Goal: Information Seeking & Learning: Learn about a topic

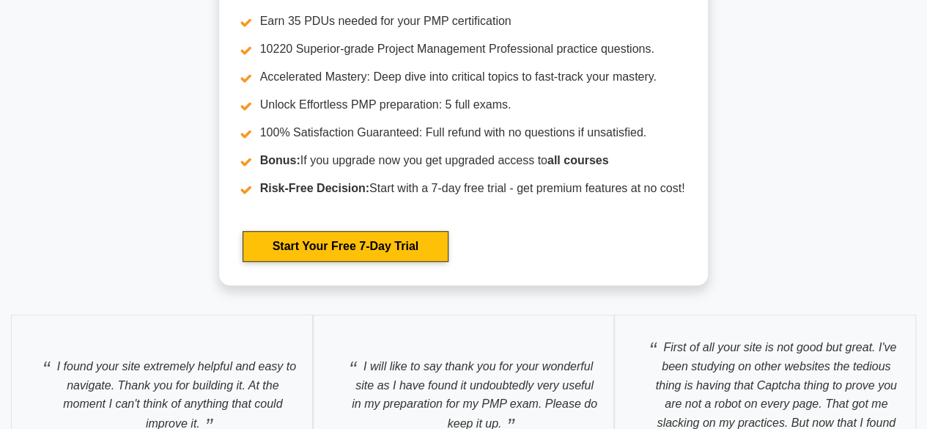
scroll to position [5648, 0]
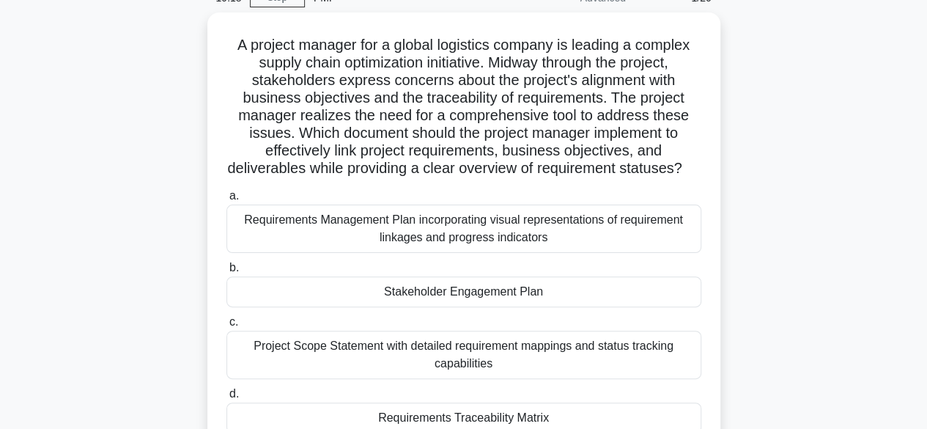
scroll to position [147, 0]
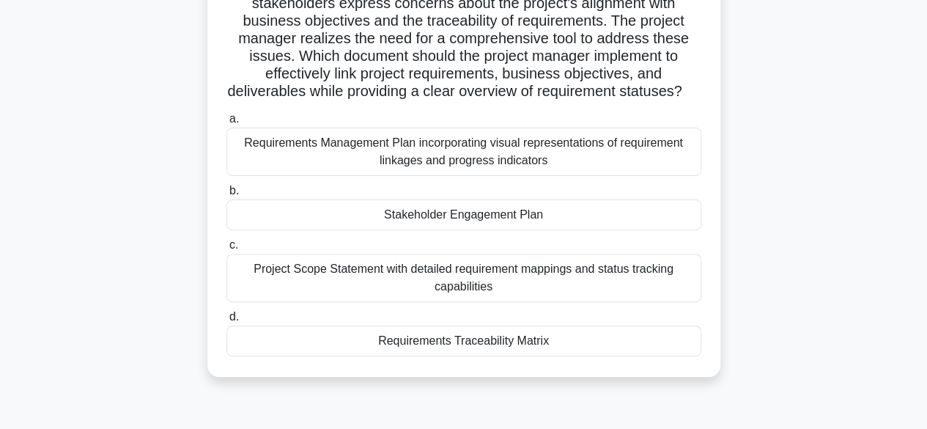
click at [442, 166] on div "Requirements Management Plan incorporating visual representations of requiremen…" at bounding box center [463, 151] width 475 height 48
click at [226, 124] on input "a. Requirements Management Plan incorporating visual representations of require…" at bounding box center [226, 119] width 0 height 10
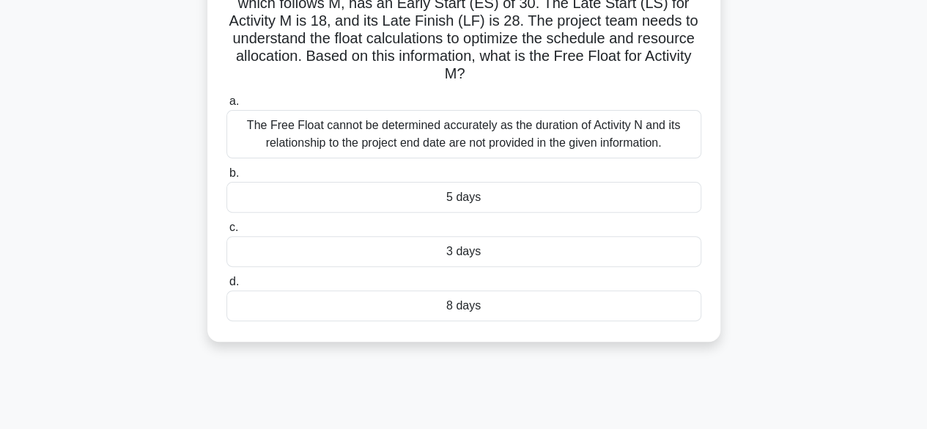
click at [599, 144] on div "The Free Float cannot be determined accurately as the duration of Activity N an…" at bounding box center [463, 134] width 475 height 48
click at [226, 106] on input "a. The Free Float cannot be determined accurately as the duration of Activity N…" at bounding box center [226, 102] width 0 height 10
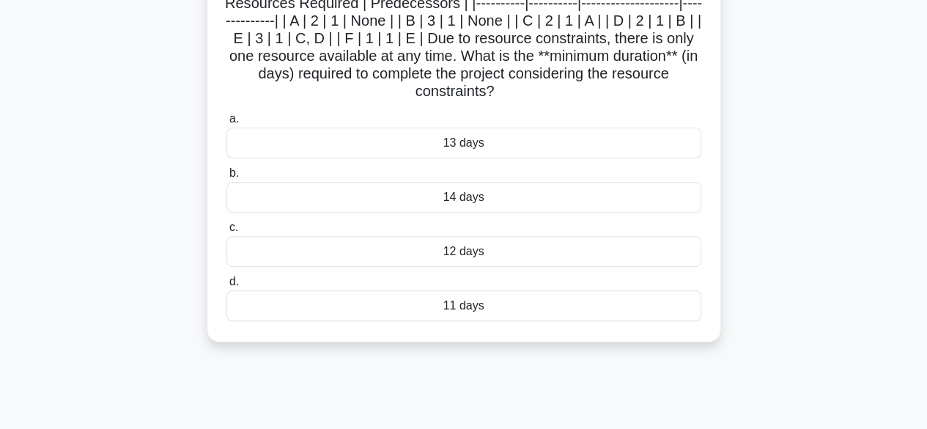
click at [462, 199] on div "14 days" at bounding box center [463, 197] width 475 height 31
click at [226, 178] on input "b. 14 days" at bounding box center [226, 173] width 0 height 10
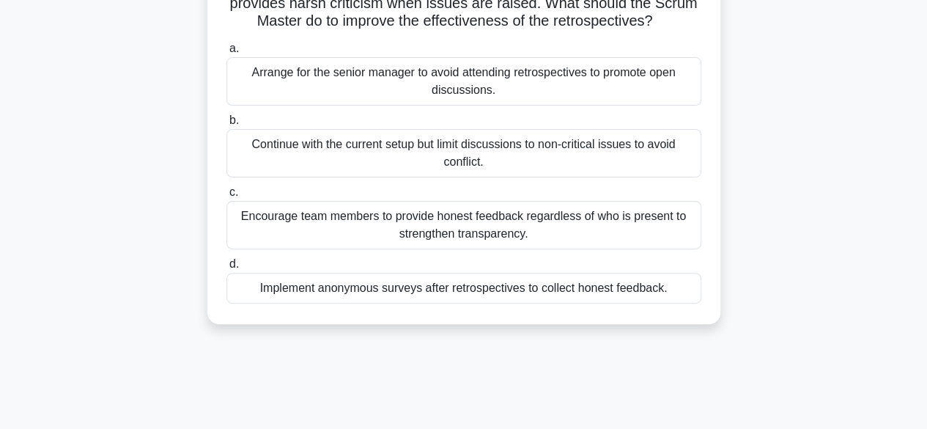
click at [593, 234] on div "Encourage team members to provide honest feedback regardless of who is present …" at bounding box center [463, 225] width 475 height 48
click at [226, 197] on input "c. Encourage team members to provide honest feedback regardless of who is prese…" at bounding box center [226, 193] width 0 height 10
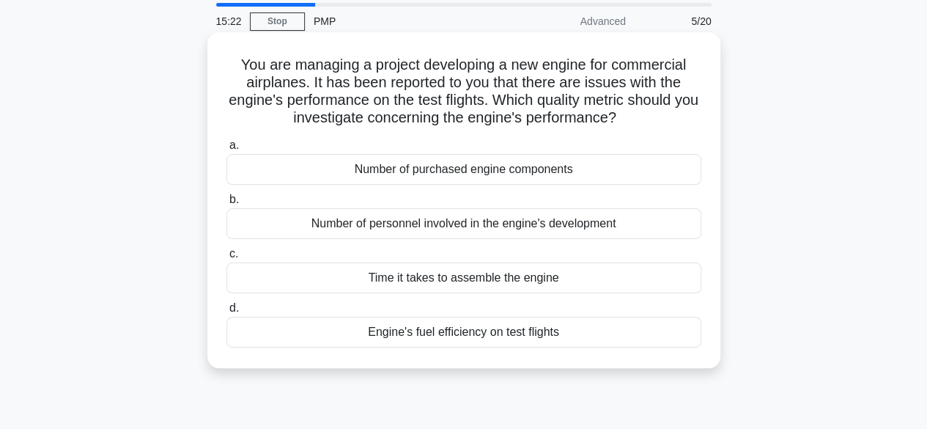
scroll to position [73, 0]
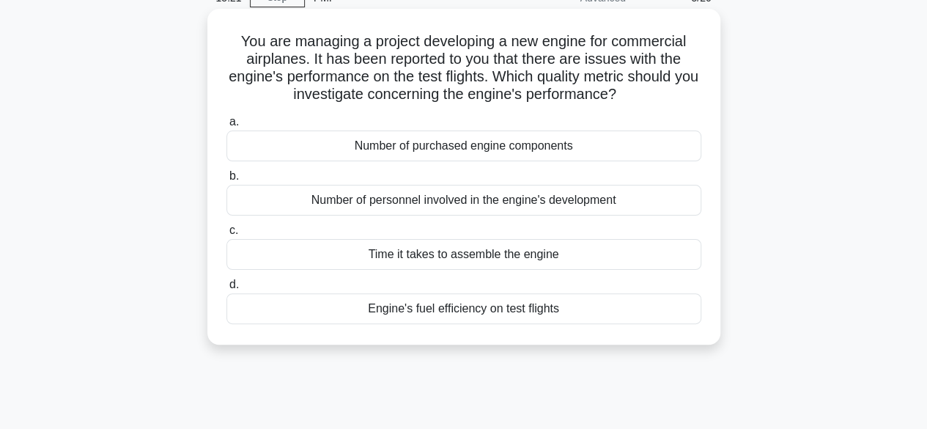
click at [538, 311] on div "Engine's fuel efficiency on test flights" at bounding box center [463, 308] width 475 height 31
click at [226, 289] on input "d. Engine's fuel efficiency on test flights" at bounding box center [226, 285] width 0 height 10
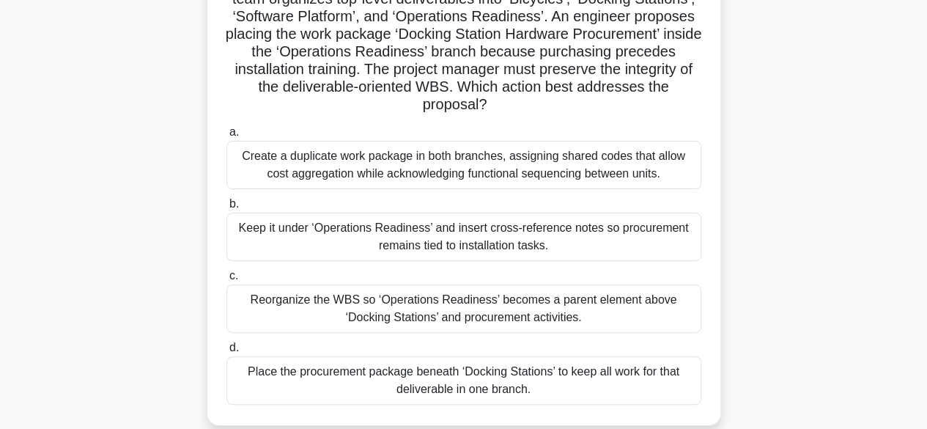
scroll to position [147, 0]
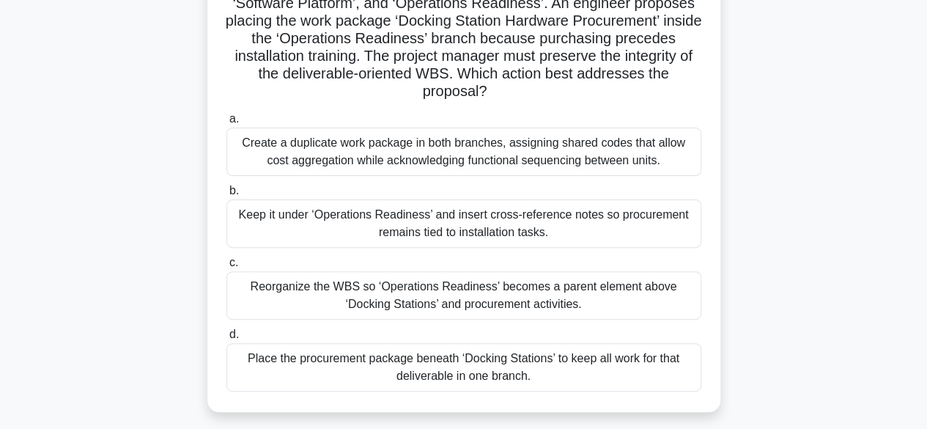
click at [555, 162] on div "Create a duplicate work package in both branches, assigning shared codes that a…" at bounding box center [463, 151] width 475 height 48
click at [226, 124] on input "a. Create a duplicate work package in both branches, assigning shared codes tha…" at bounding box center [226, 119] width 0 height 10
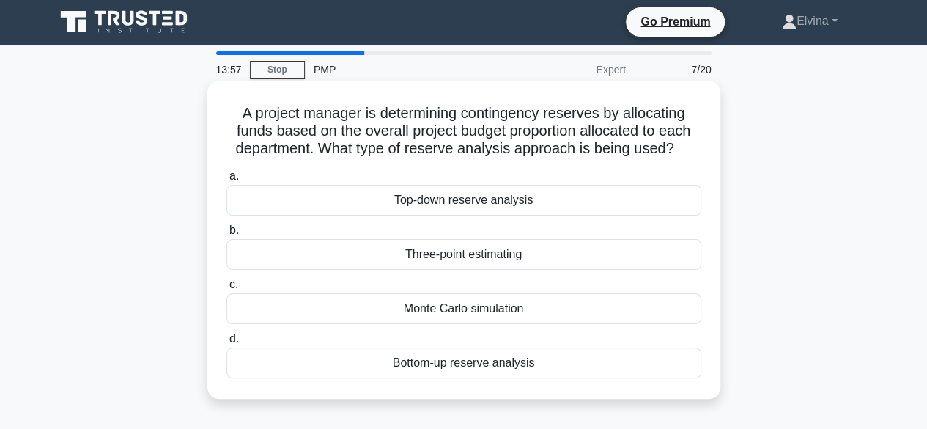
scroll to position [0, 0]
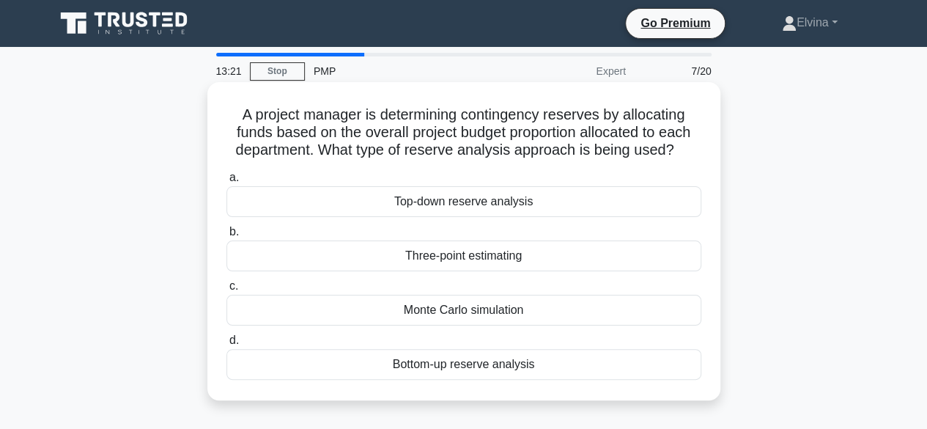
click at [591, 203] on div "Top-down reserve analysis" at bounding box center [463, 201] width 475 height 31
click at [226, 182] on input "a. Top-down reserve analysis" at bounding box center [226, 178] width 0 height 10
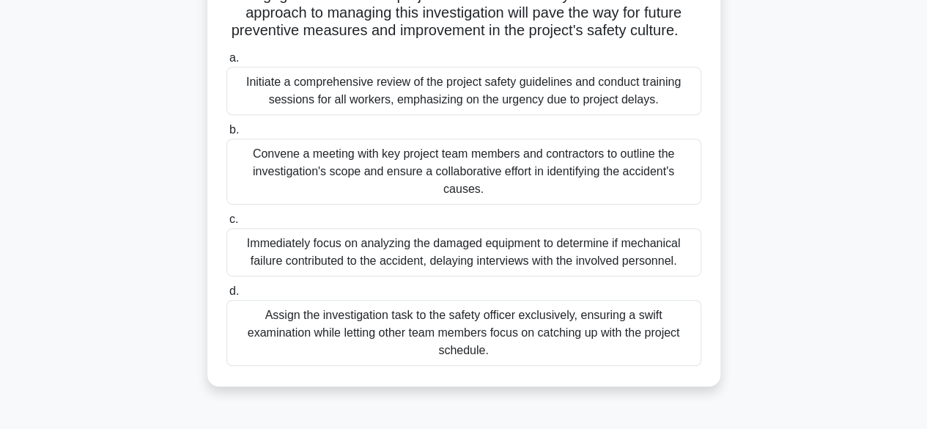
scroll to position [363, 0]
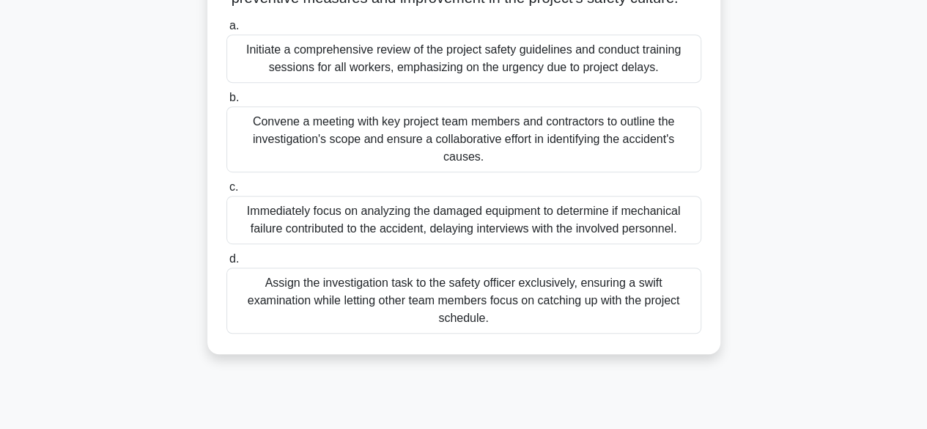
click at [622, 316] on div "Assign the investigation task to the safety officer exclusively, ensuring a swi…" at bounding box center [463, 300] width 475 height 66
click at [226, 264] on input "d. Assign the investigation task to the safety officer exclusively, ensuring a …" at bounding box center [226, 259] width 0 height 10
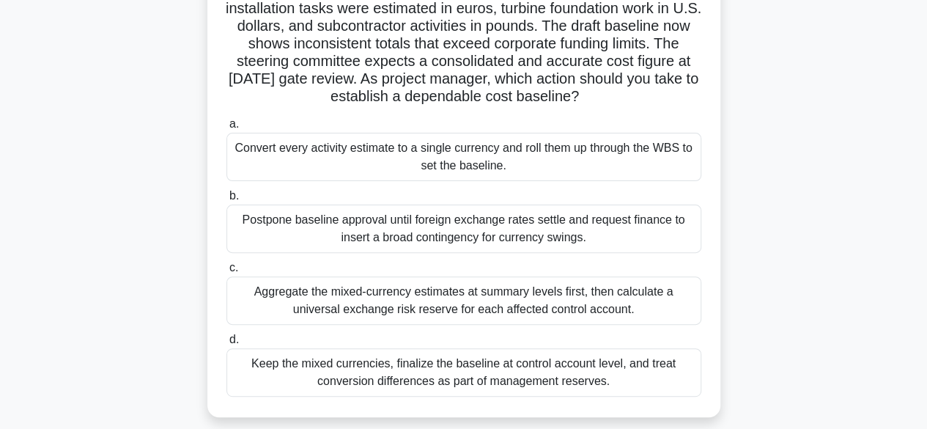
scroll to position [147, 0]
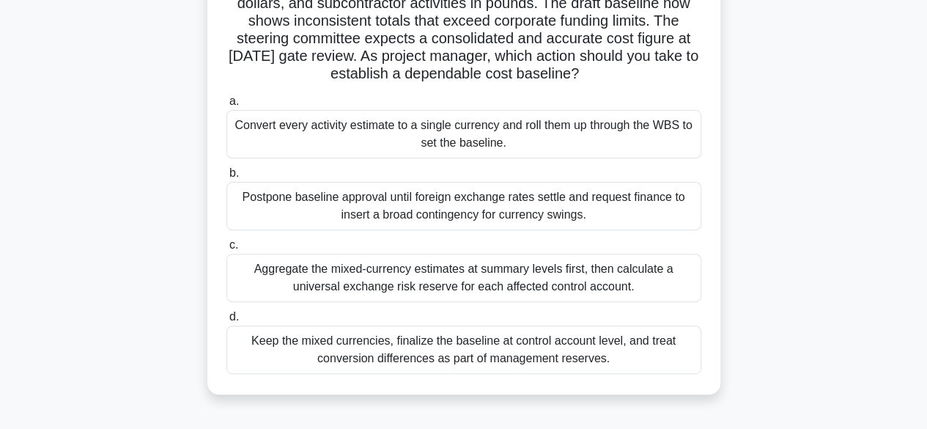
click at [489, 136] on div "Convert every activity estimate to a single currency and roll them up through t…" at bounding box center [463, 134] width 475 height 48
click at [226, 106] on input "a. Convert every activity estimate to a single currency and roll them up throug…" at bounding box center [226, 102] width 0 height 10
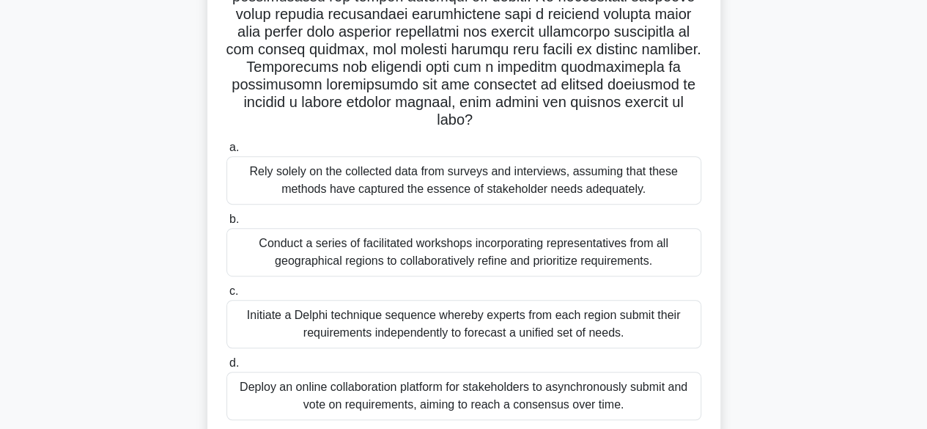
scroll to position [293, 0]
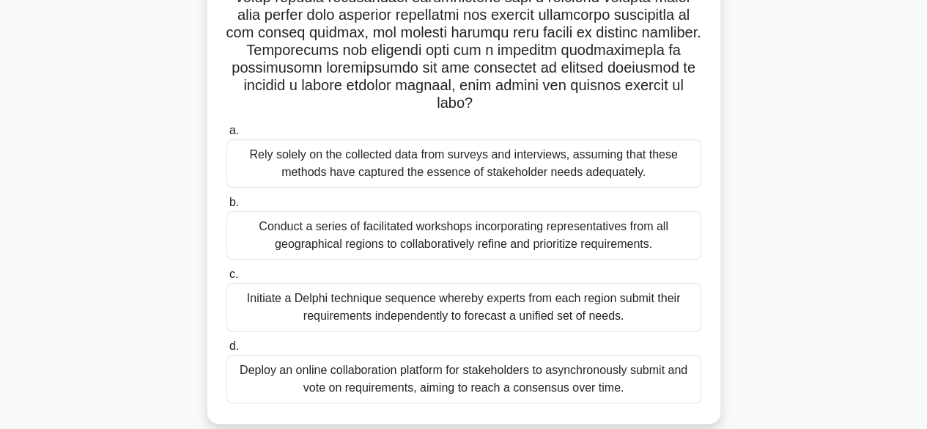
click at [586, 312] on div "Initiate a Delphi technique sequence whereby experts from each region submit th…" at bounding box center [463, 307] width 475 height 48
click at [226, 279] on input "c. Initiate a Delphi technique sequence whereby experts from each region submit…" at bounding box center [226, 275] width 0 height 10
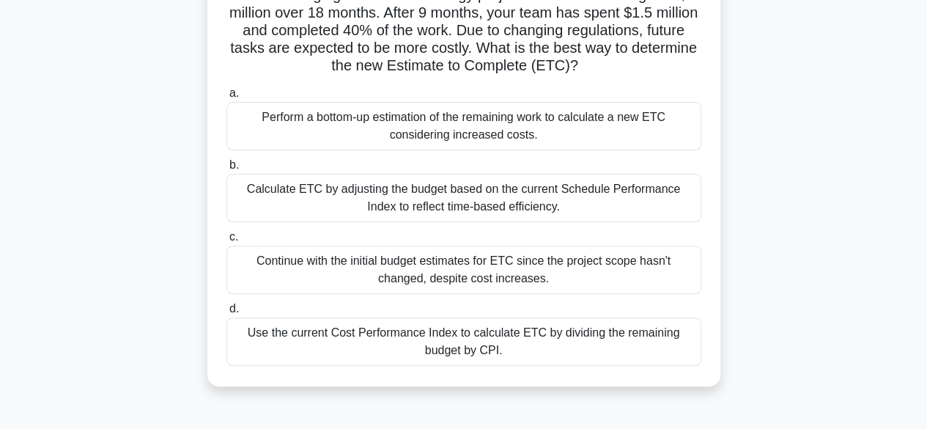
scroll to position [147, 0]
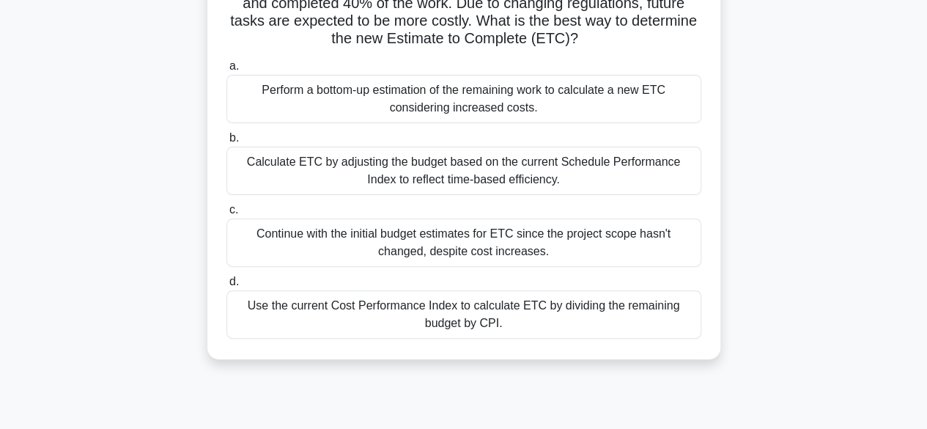
click at [651, 310] on div "Use the current Cost Performance Index to calculate ETC by dividing the remaini…" at bounding box center [463, 314] width 475 height 48
click at [226, 286] on input "d. Use the current Cost Performance Index to calculate ETC by dividing the rema…" at bounding box center [226, 282] width 0 height 10
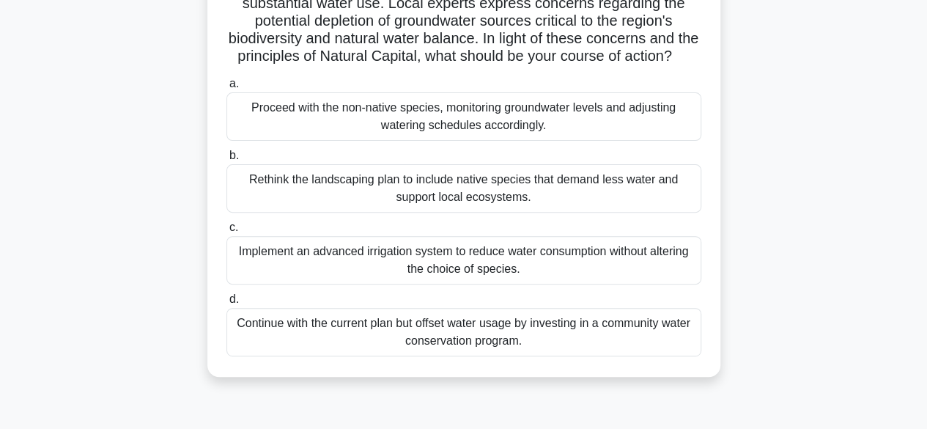
click at [596, 212] on div "Rethink the landscaping plan to include native species that demand less water a…" at bounding box center [463, 188] width 475 height 48
click at [226, 160] on input "b. Rethink the landscaping plan to include native species that demand less wate…" at bounding box center [226, 156] width 0 height 10
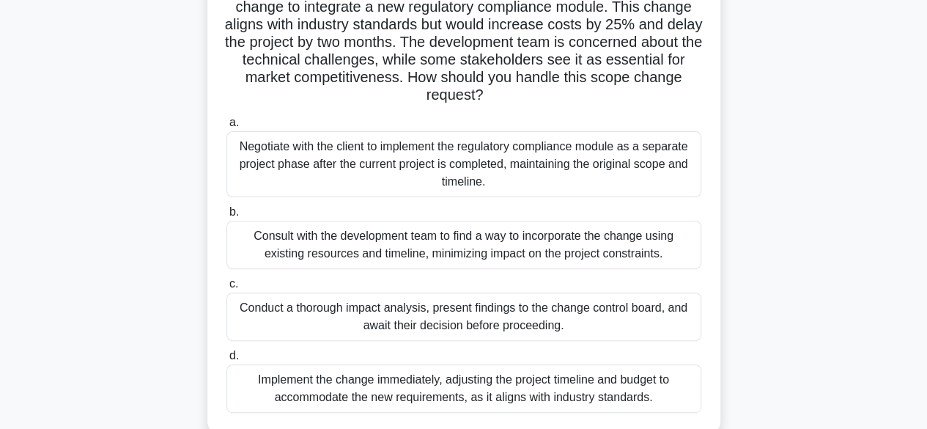
scroll to position [73, 0]
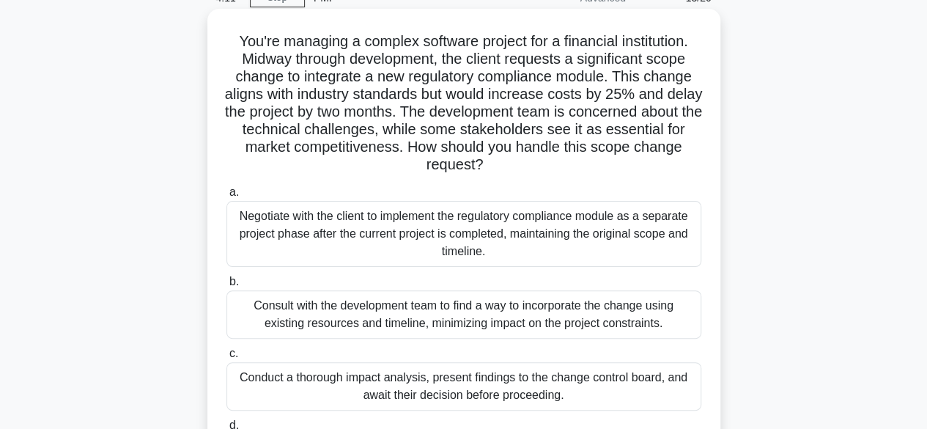
click at [594, 245] on div "Negotiate with the client to implement the regulatory compliance module as a se…" at bounding box center [463, 234] width 475 height 66
click at [226, 197] on input "a. Negotiate with the client to implement the regulatory compliance module as a…" at bounding box center [226, 193] width 0 height 10
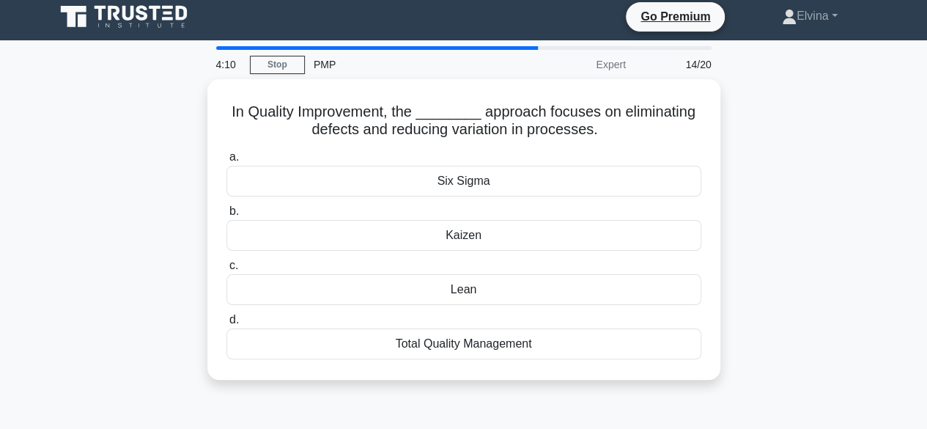
scroll to position [0, 0]
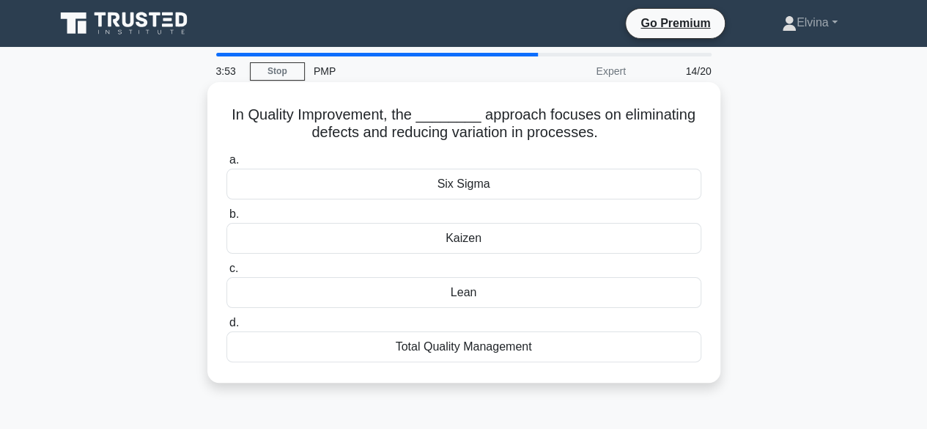
click at [478, 247] on div "Kaizen" at bounding box center [463, 238] width 475 height 31
click at [226, 219] on input "b. Kaizen" at bounding box center [226, 215] width 0 height 10
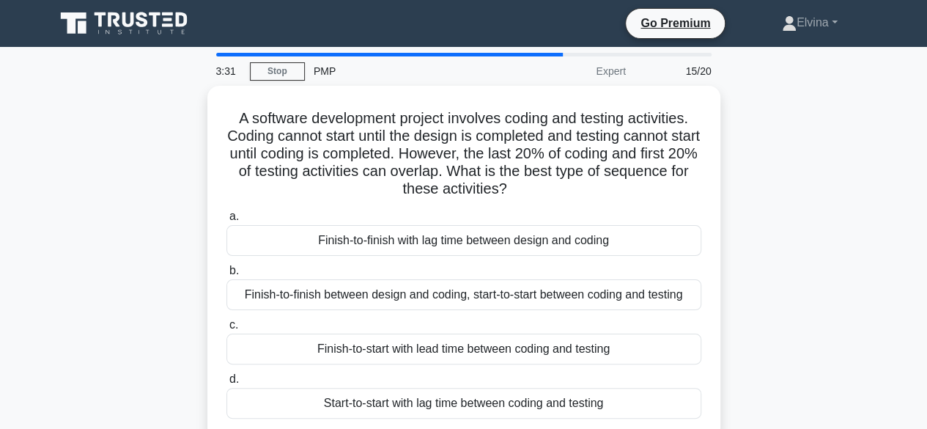
scroll to position [73, 0]
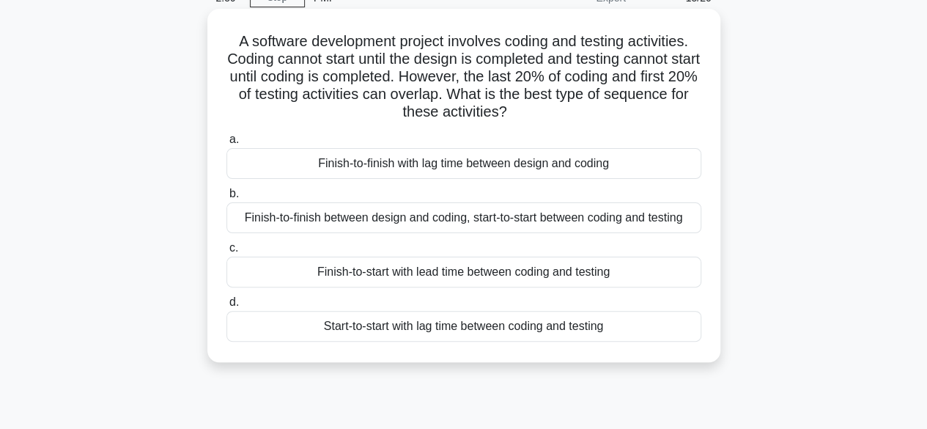
click at [530, 333] on div "Start-to-start with lag time between coding and testing" at bounding box center [463, 326] width 475 height 31
click at [226, 307] on input "d. Start-to-start with lag time between coding and testing" at bounding box center [226, 302] width 0 height 10
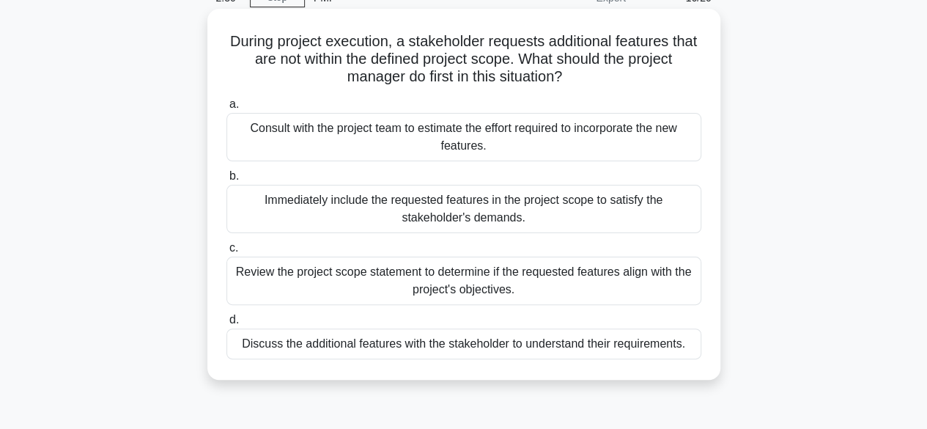
click at [608, 144] on div "Consult with the project team to estimate the effort required to incorporate th…" at bounding box center [463, 137] width 475 height 48
click at [226, 109] on input "a. Consult with the project team to estimate the effort required to incorporate…" at bounding box center [226, 105] width 0 height 10
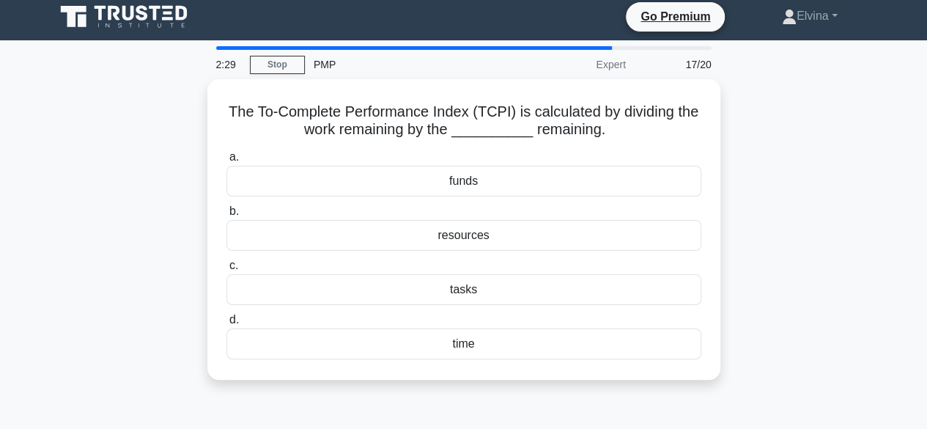
scroll to position [0, 0]
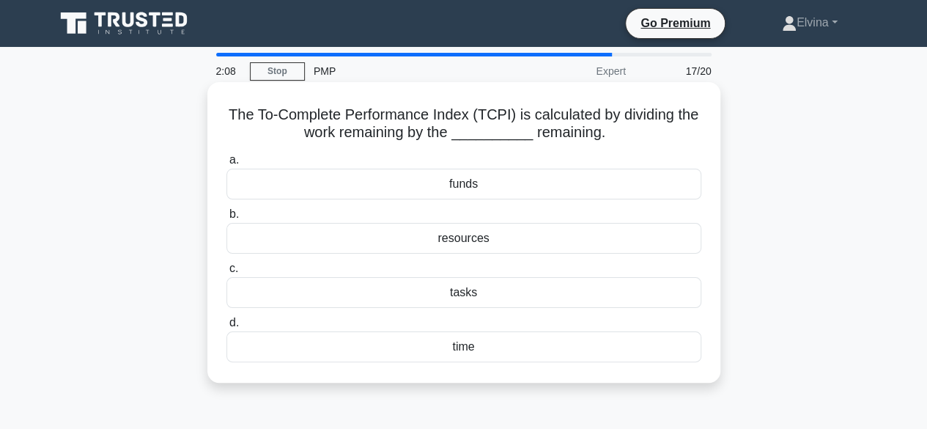
click at [488, 185] on div "funds" at bounding box center [463, 183] width 475 height 31
click at [226, 165] on input "a. funds" at bounding box center [226, 160] width 0 height 10
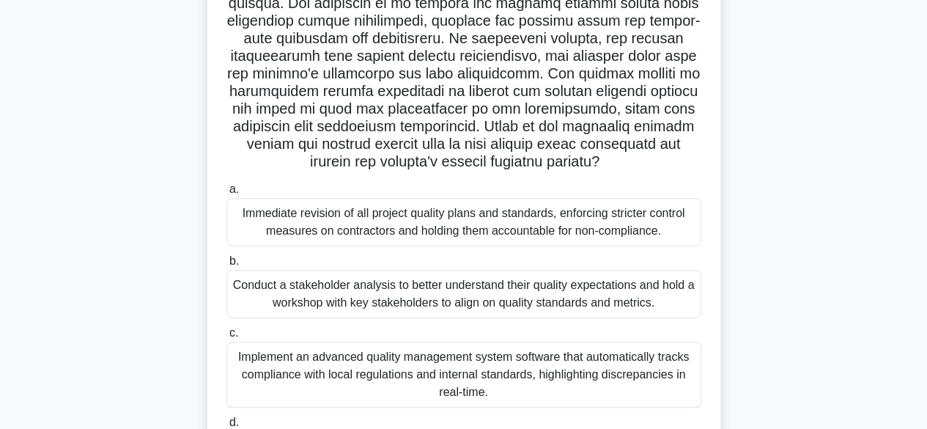
scroll to position [293, 0]
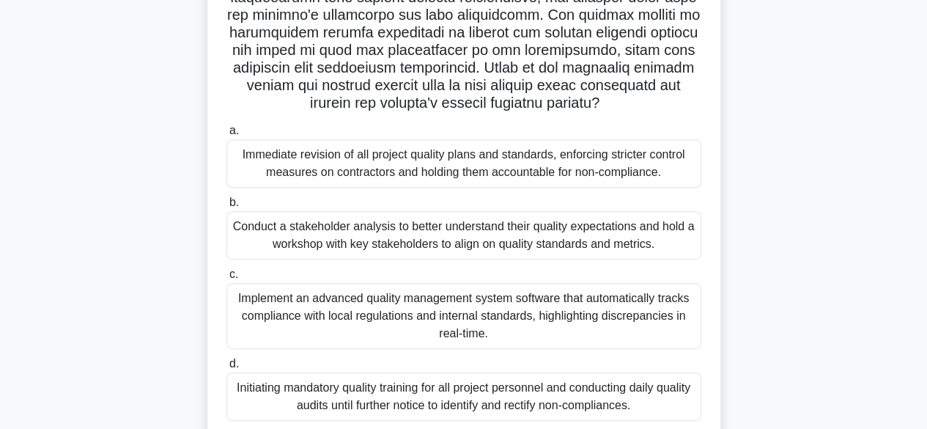
click at [624, 240] on div "Conduct a stakeholder analysis to better understand their quality expectations …" at bounding box center [463, 235] width 475 height 48
click at [226, 207] on input "b. Conduct a stakeholder analysis to better understand their quality expectatio…" at bounding box center [226, 203] width 0 height 10
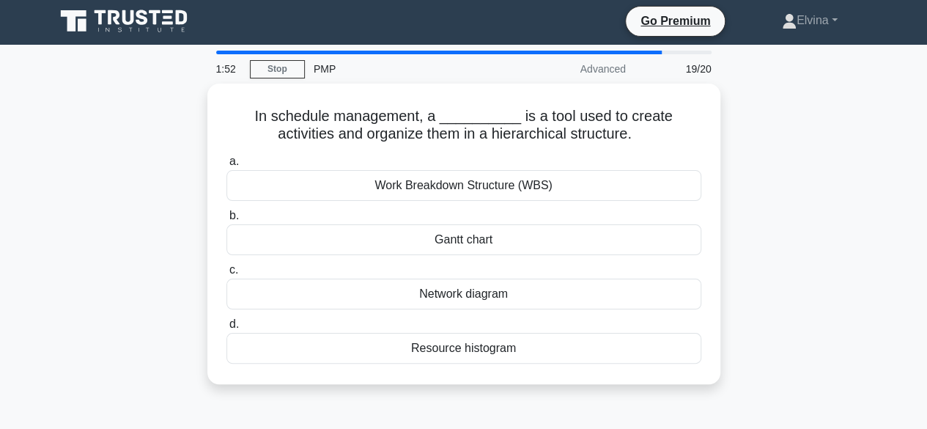
scroll to position [0, 0]
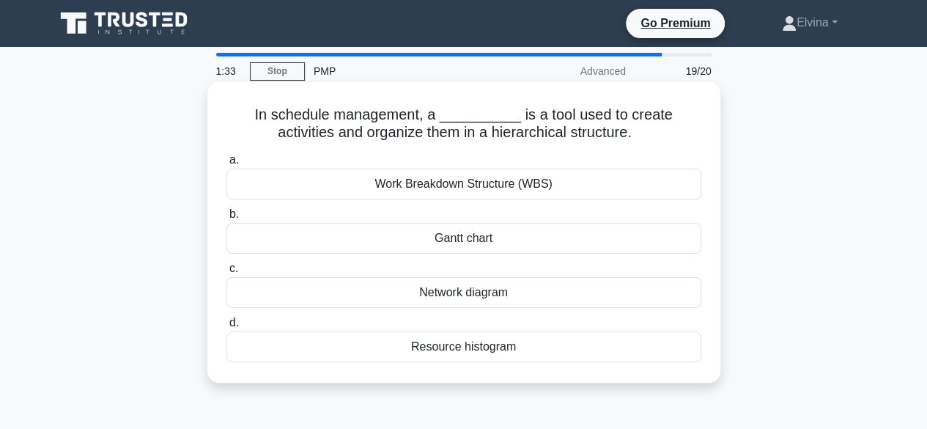
click at [519, 190] on div "Work Breakdown Structure (WBS)" at bounding box center [463, 183] width 475 height 31
click at [226, 165] on input "a. Work Breakdown Structure (WBS)" at bounding box center [226, 160] width 0 height 10
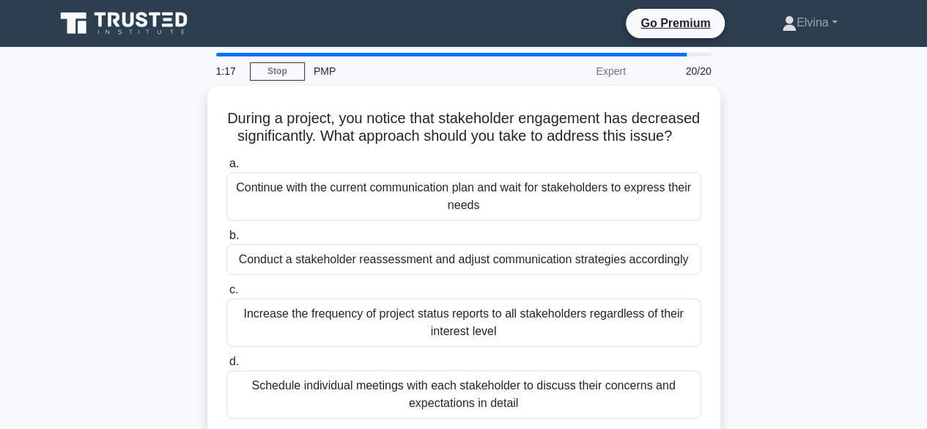
scroll to position [73, 0]
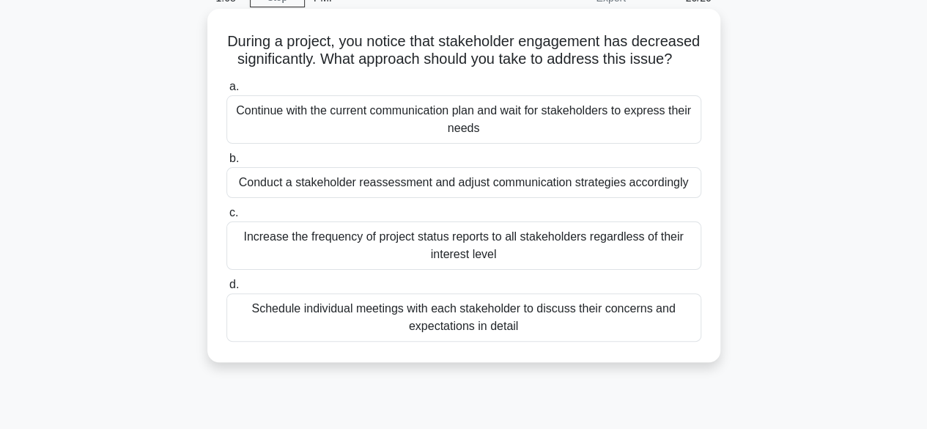
click at [573, 328] on div "Schedule individual meetings with each stakeholder to discuss their concerns an…" at bounding box center [463, 317] width 475 height 48
click at [226, 289] on input "d. Schedule individual meetings with each stakeholder to discuss their concerns…" at bounding box center [226, 285] width 0 height 10
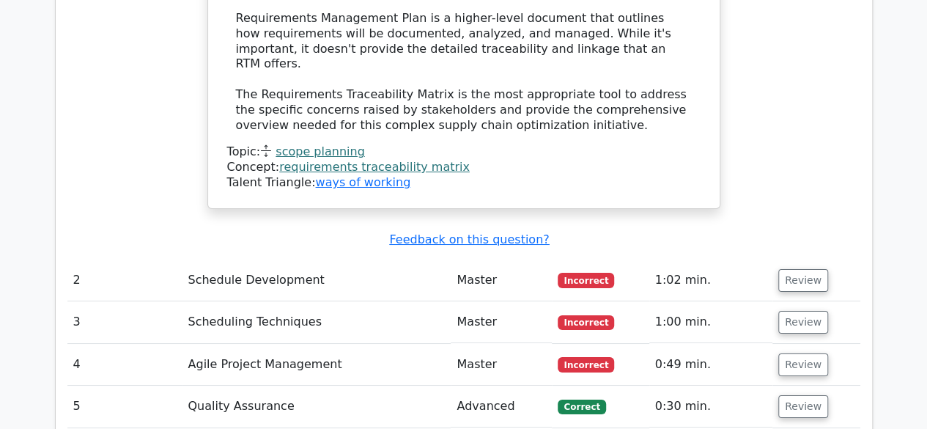
scroll to position [2637, 0]
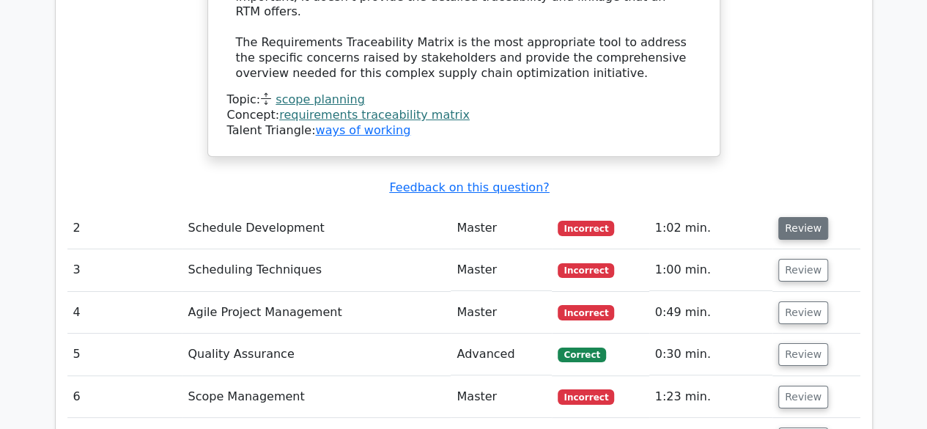
click at [807, 217] on button "Review" at bounding box center [803, 228] width 50 height 23
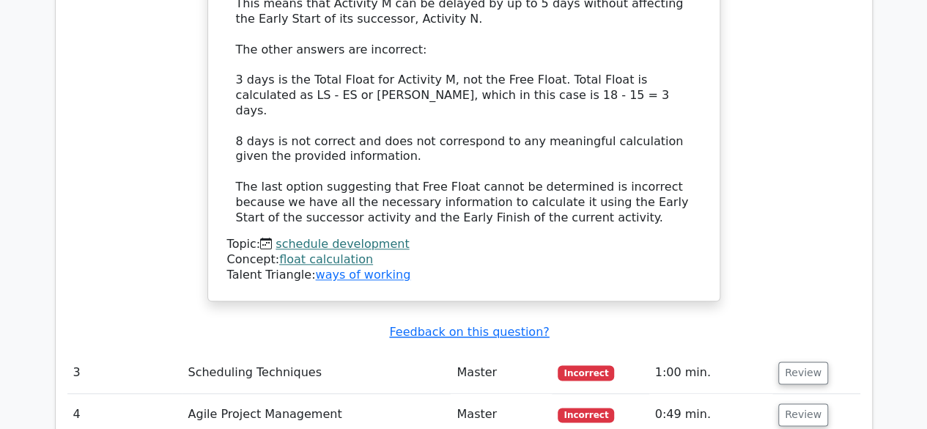
scroll to position [3516, 0]
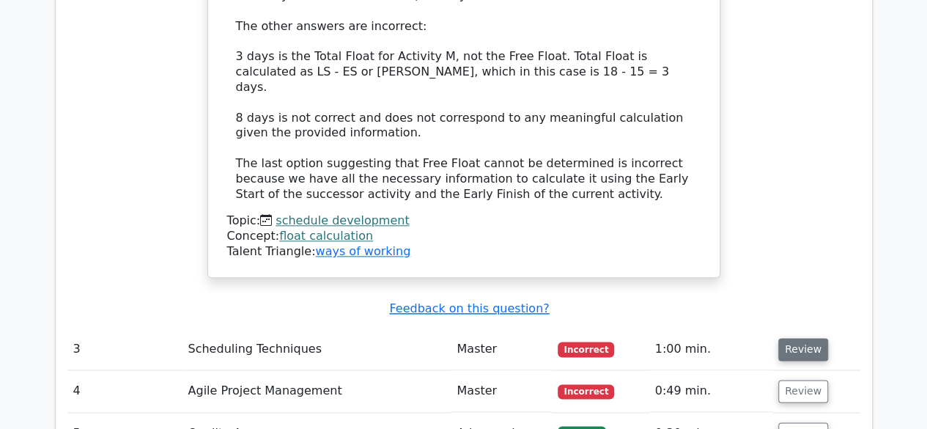
click at [804, 338] on button "Review" at bounding box center [803, 349] width 50 height 23
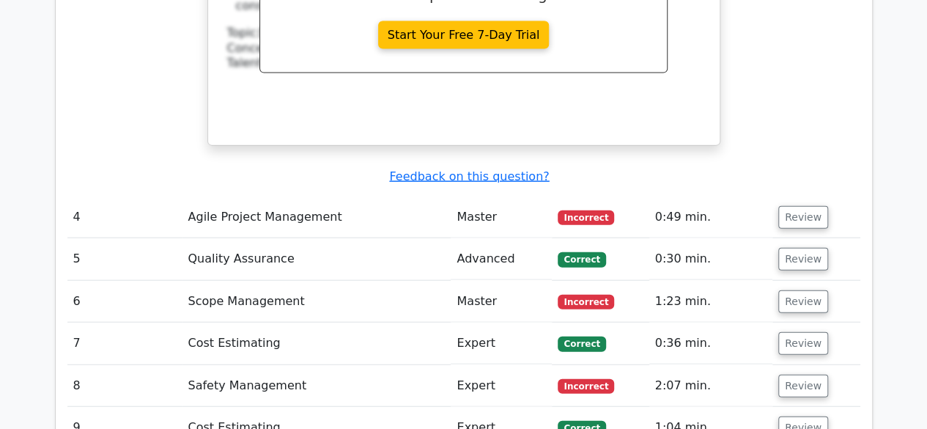
scroll to position [4396, 0]
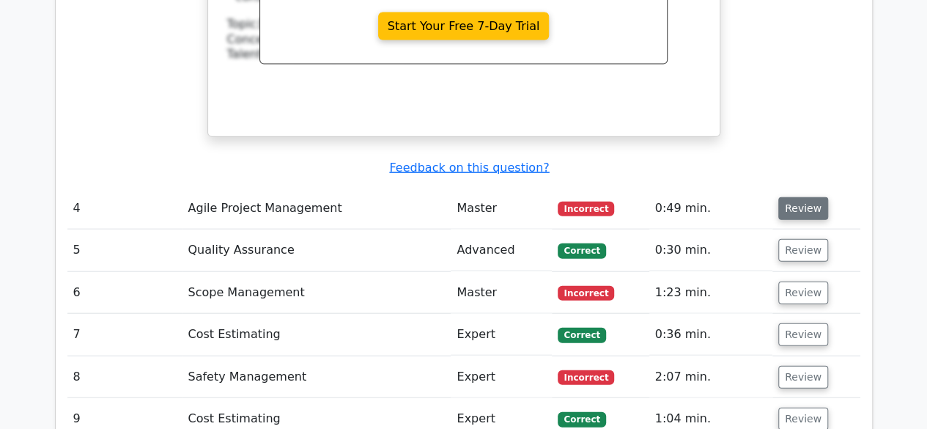
click at [798, 197] on button "Review" at bounding box center [803, 208] width 50 height 23
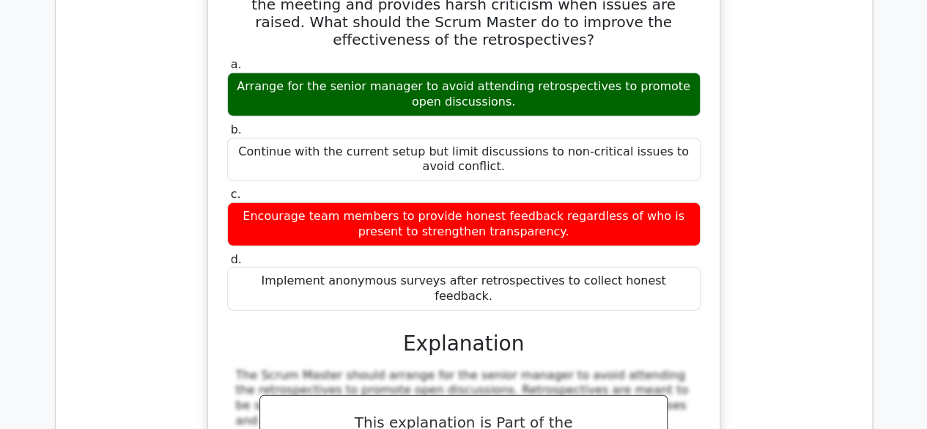
scroll to position [4982, 0]
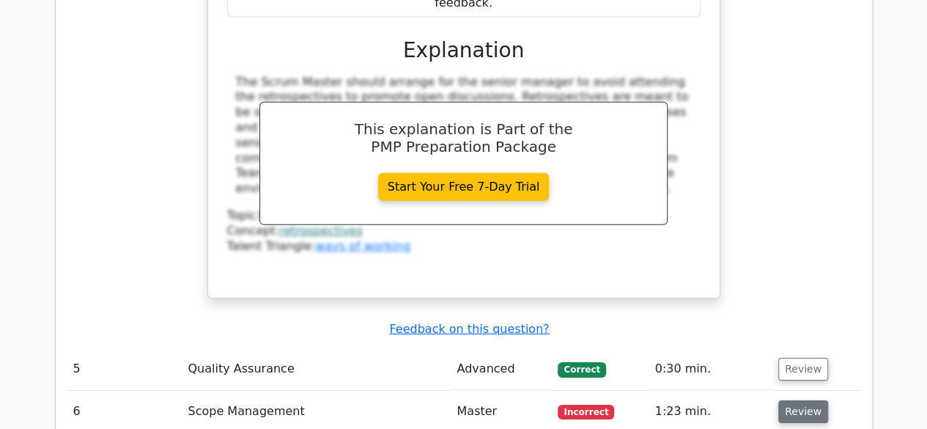
click at [795, 400] on button "Review" at bounding box center [803, 411] width 50 height 23
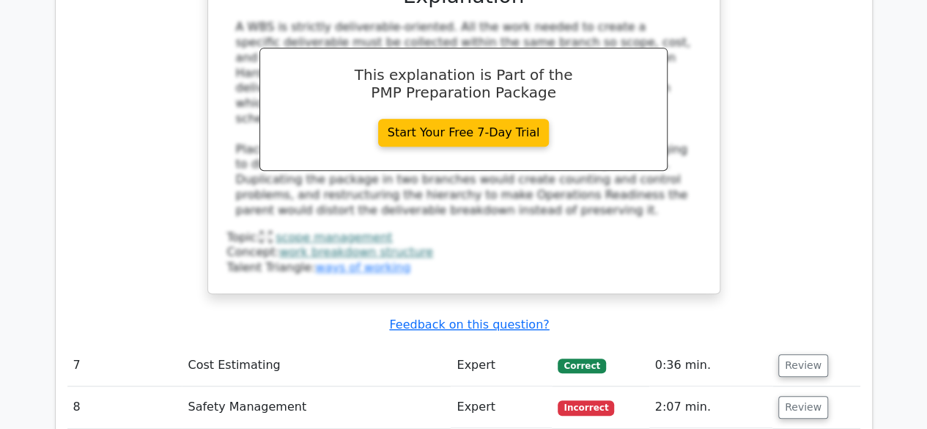
scroll to position [5934, 0]
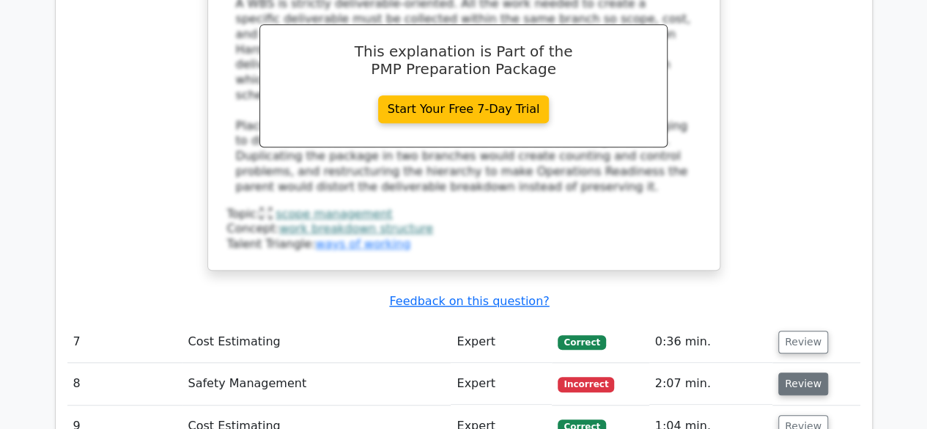
click at [796, 372] on button "Review" at bounding box center [803, 383] width 50 height 23
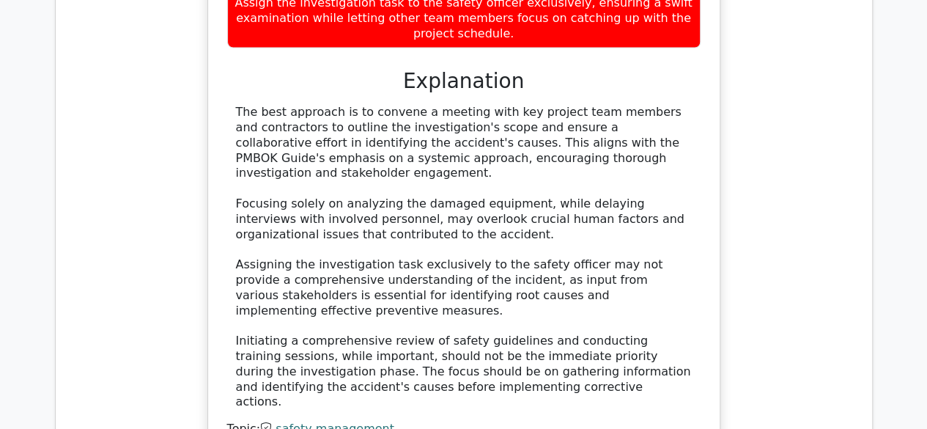
scroll to position [7033, 0]
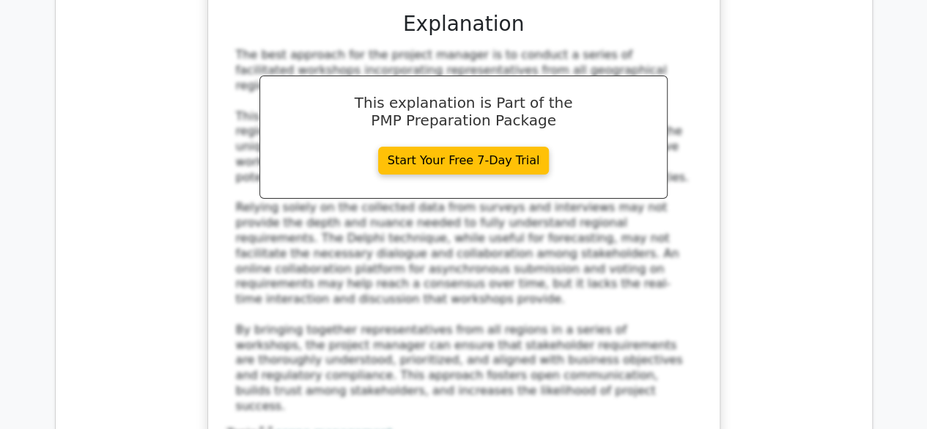
scroll to position [8205, 0]
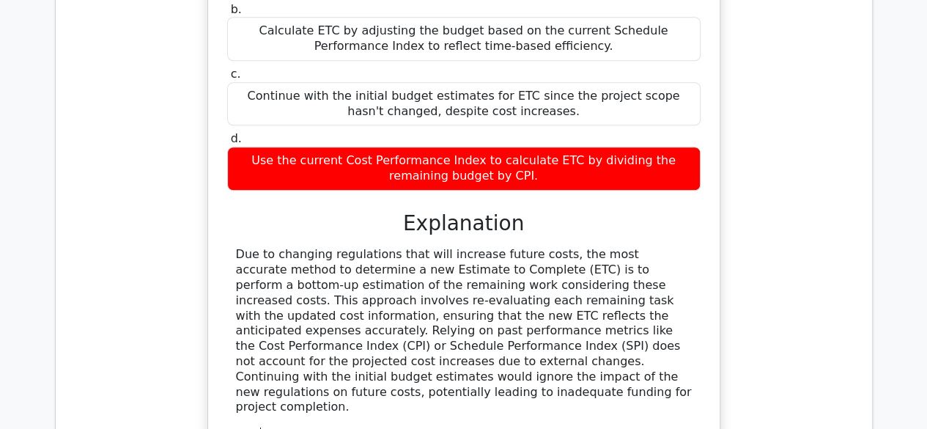
scroll to position [9011, 0]
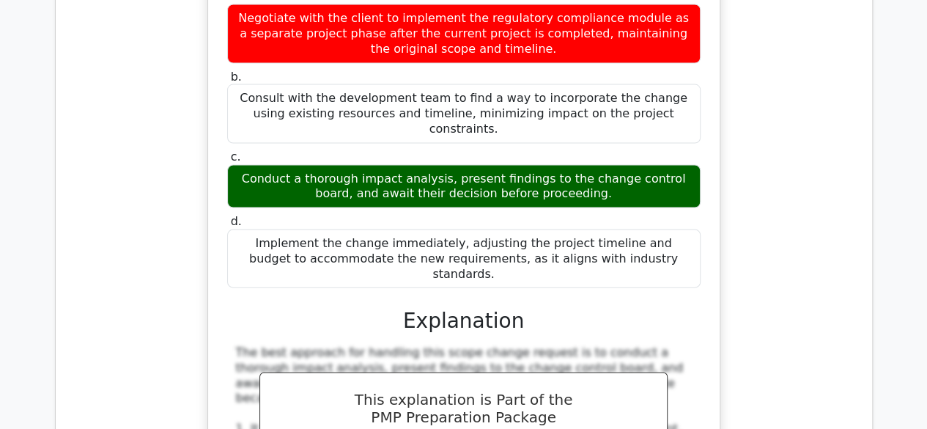
scroll to position [9963, 0]
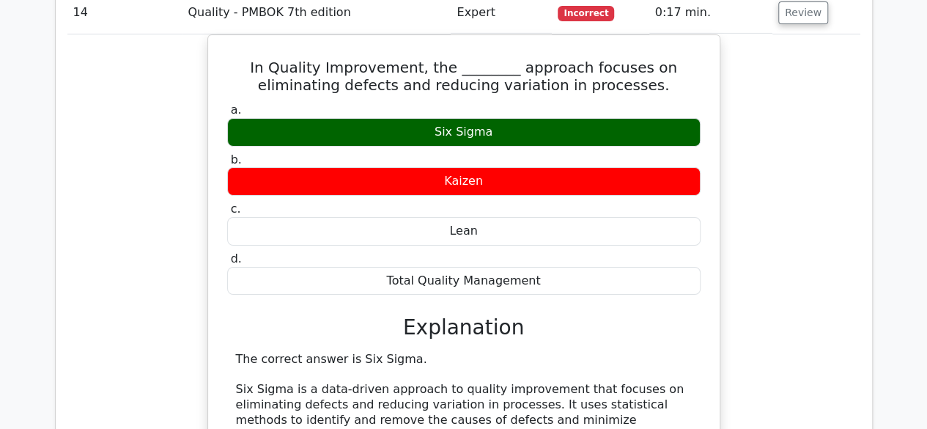
scroll to position [10916, 0]
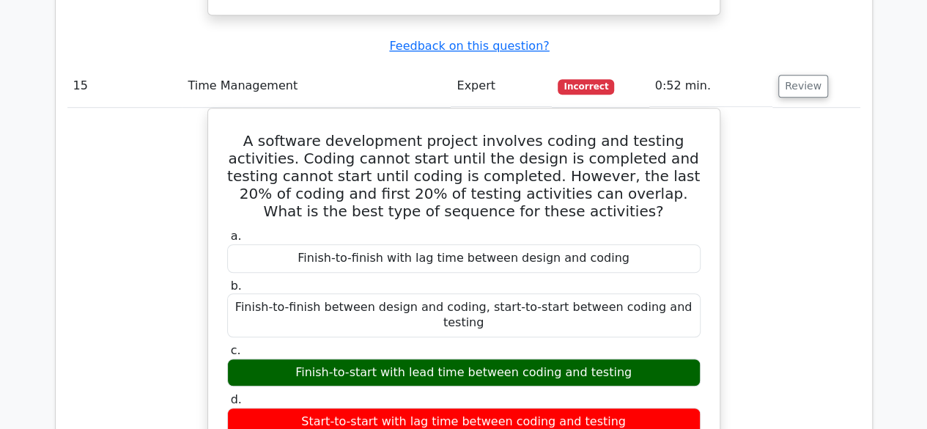
scroll to position [11575, 0]
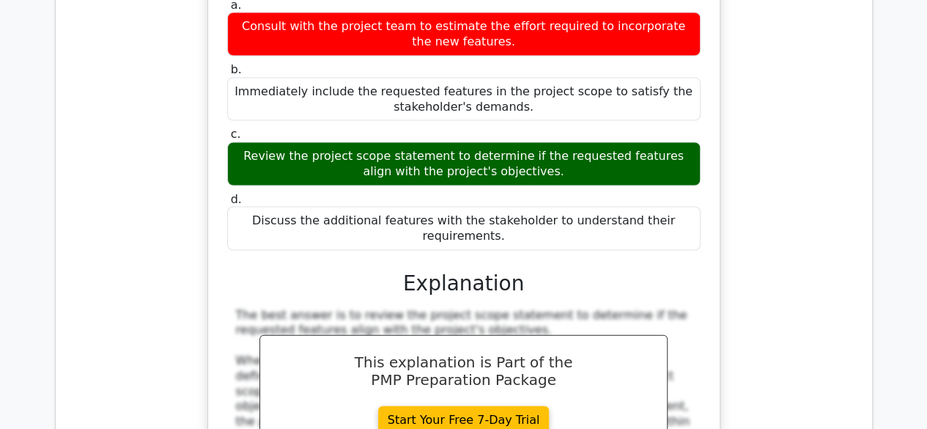
scroll to position [12527, 0]
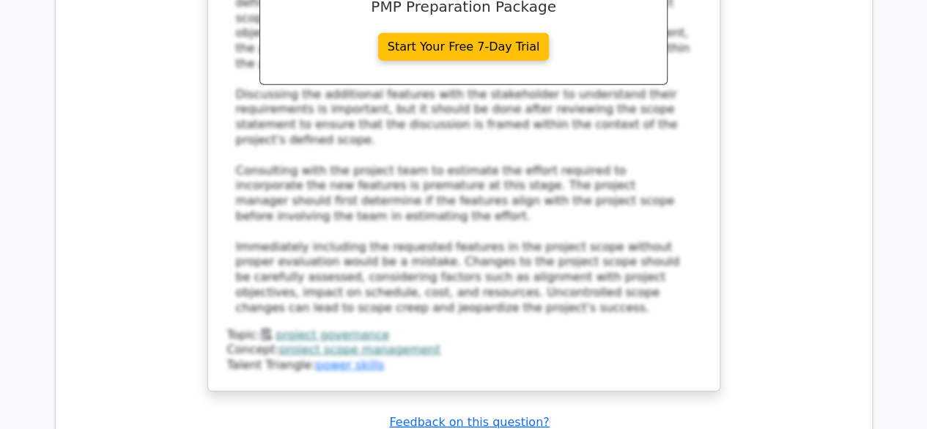
scroll to position [12967, 0]
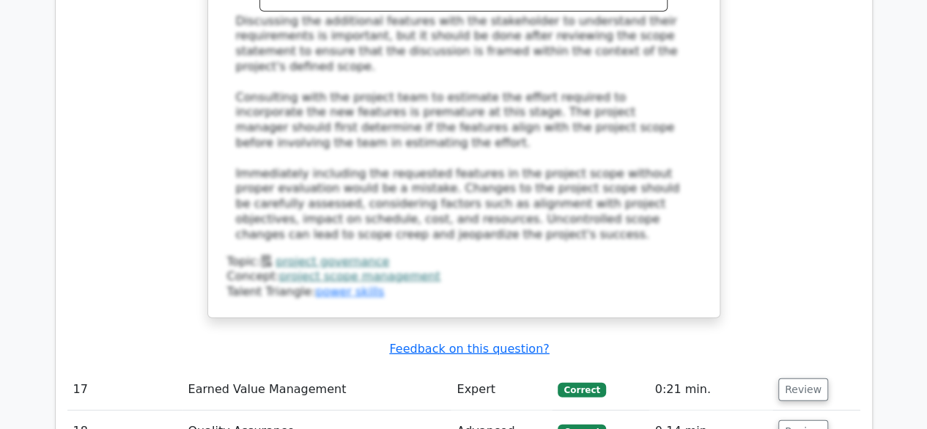
drag, startPoint x: 245, startPoint y: 270, endPoint x: 330, endPoint y: 269, distance: 84.3
copy div "It acknowledges"
